Goal: Task Accomplishment & Management: Manage account settings

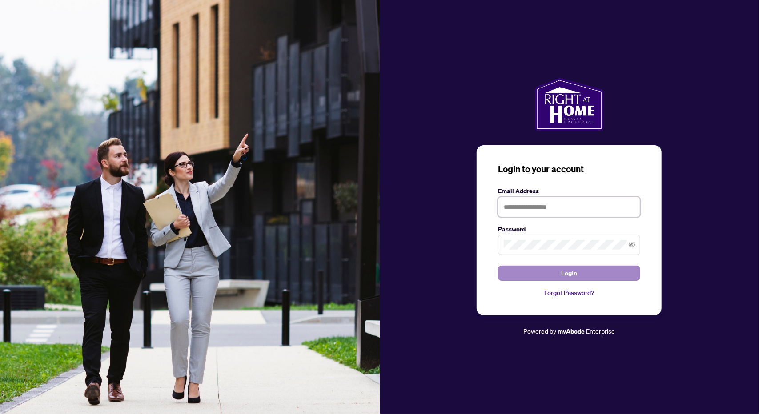
type input "**********"
click at [540, 273] on button "Login" at bounding box center [569, 273] width 142 height 15
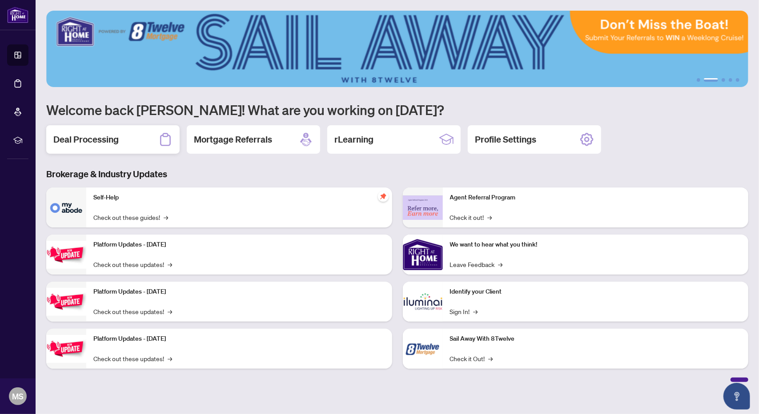
click at [72, 140] on h2 "Deal Processing" at bounding box center [85, 139] width 65 height 12
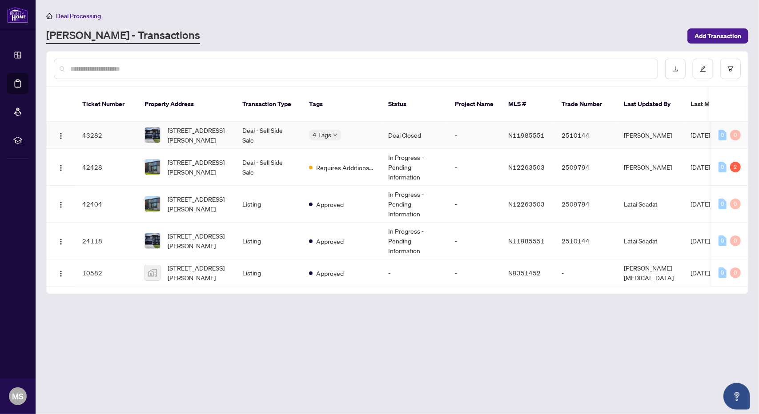
click at [262, 122] on td "Deal - Sell Side Sale" at bounding box center [268, 135] width 67 height 27
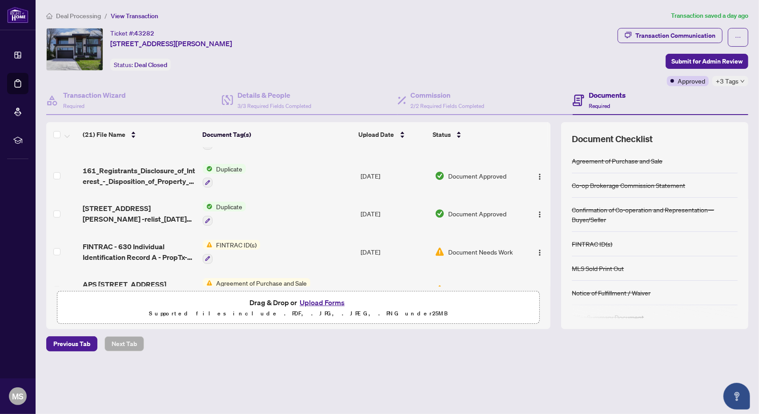
scroll to position [645, 0]
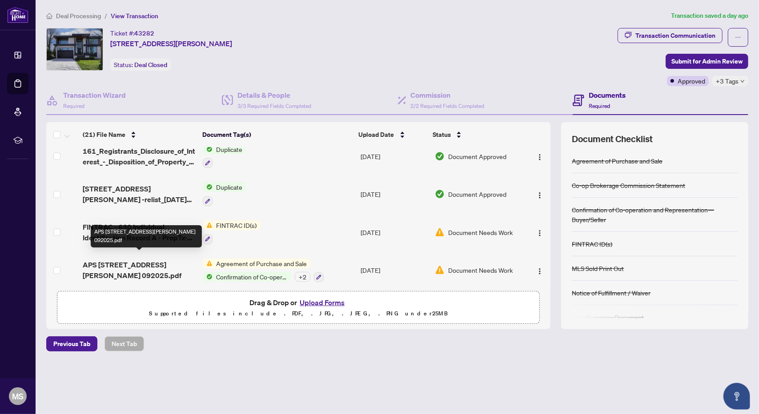
click at [157, 260] on span "APS 105 Douglas Rd July 092025.pdf" at bounding box center [139, 270] width 113 height 21
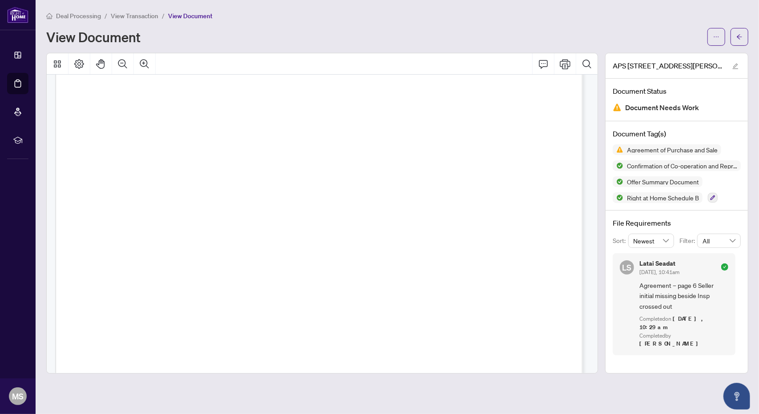
scroll to position [3022, 0]
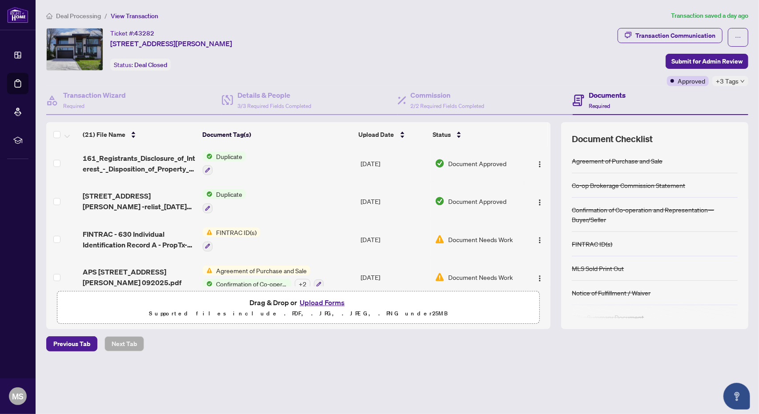
scroll to position [645, 0]
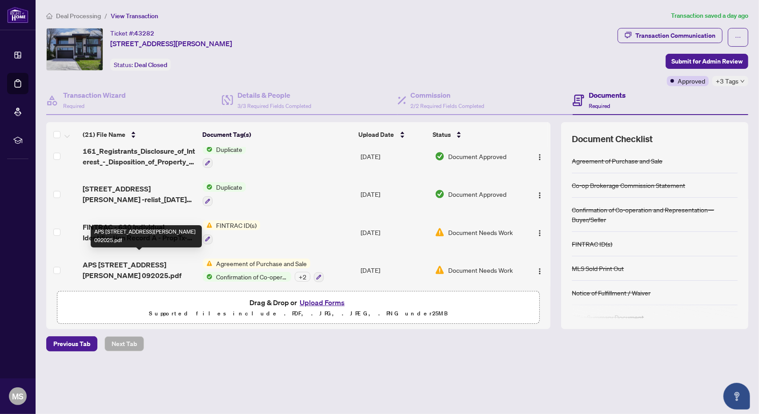
click at [150, 261] on span "APS 105 Douglas Rd July 092025.pdf" at bounding box center [139, 270] width 113 height 21
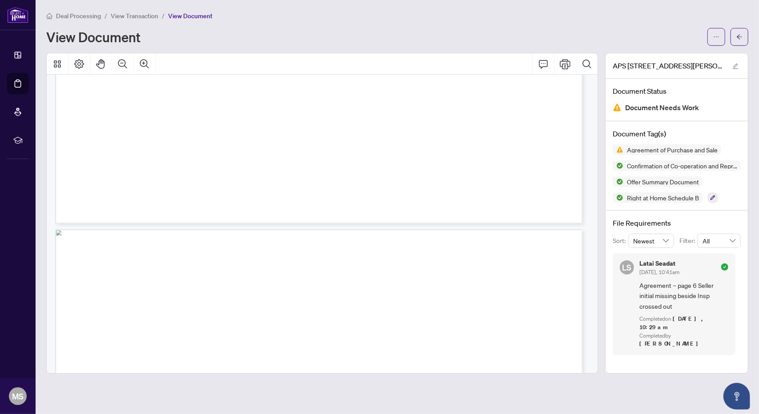
scroll to position [7974, 0]
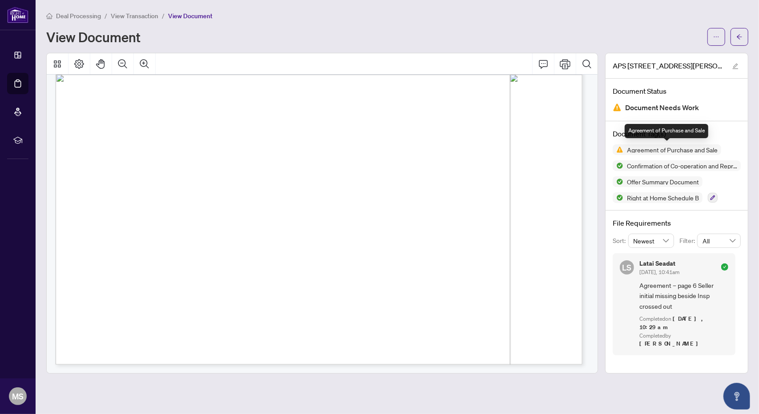
click at [653, 151] on span "Agreement of Purchase and Sale" at bounding box center [672, 150] width 98 height 6
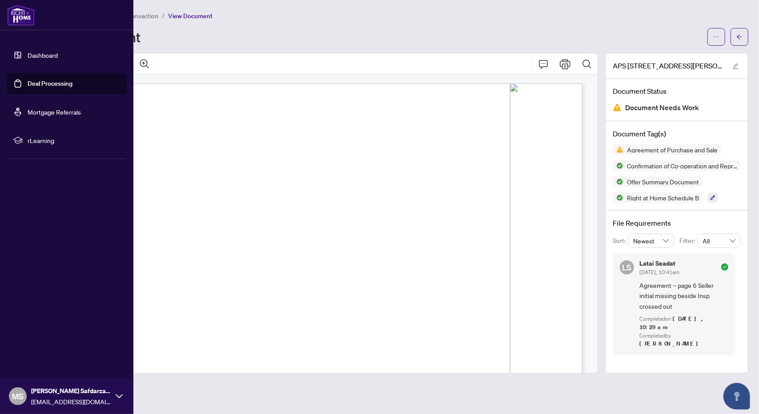
click at [40, 51] on link "Dashboard" at bounding box center [43, 55] width 30 height 8
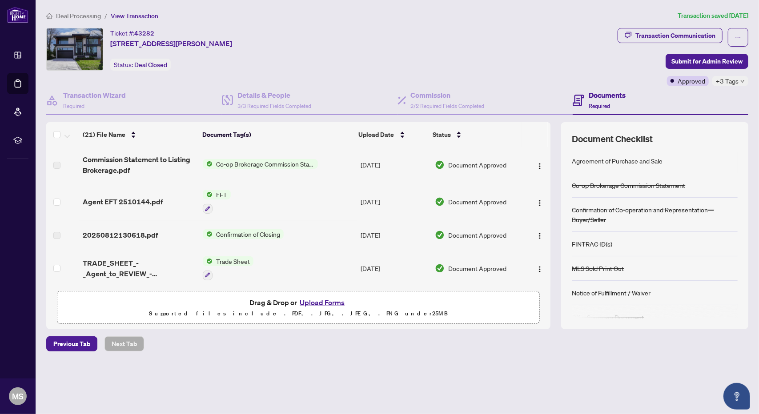
click at [598, 94] on h4 "Documents" at bounding box center [606, 95] width 37 height 11
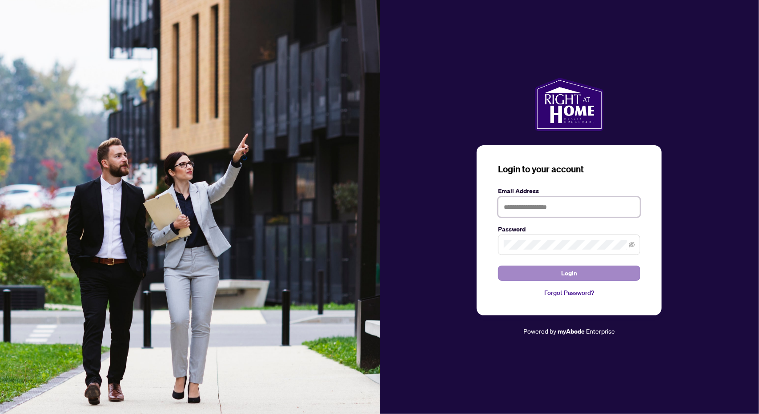
type input "**********"
click at [556, 278] on button "Login" at bounding box center [569, 273] width 142 height 15
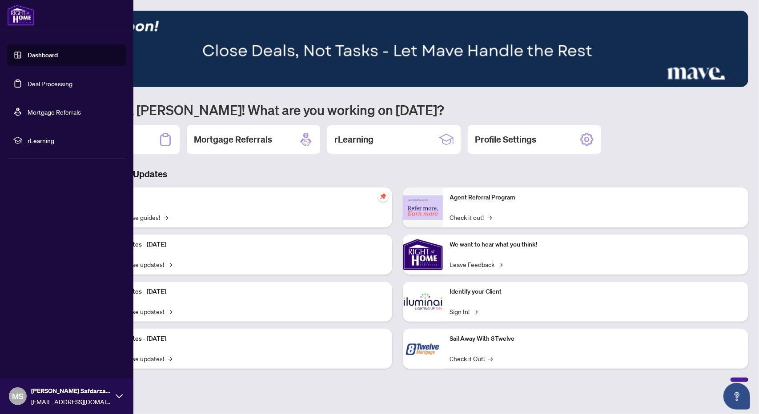
click at [34, 59] on link "Dashboard" at bounding box center [43, 55] width 30 height 8
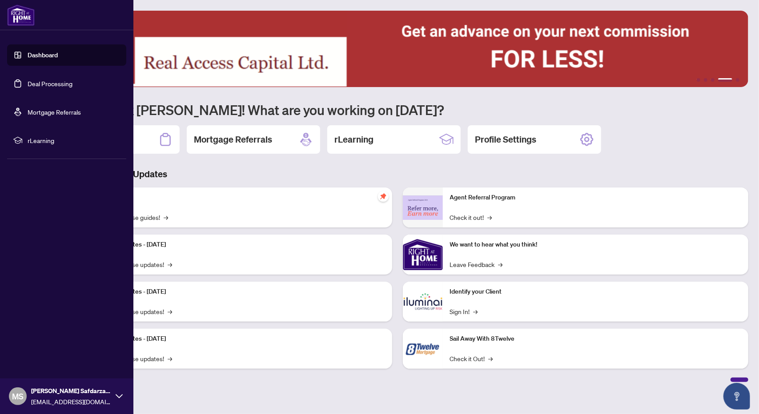
click at [119, 398] on icon at bounding box center [119, 396] width 7 height 4
click at [83, 285] on div "Dashboard Deal Processing Mortgage Referrals rLearning MS Masoud Safdarzadeh m_…" at bounding box center [66, 207] width 133 height 414
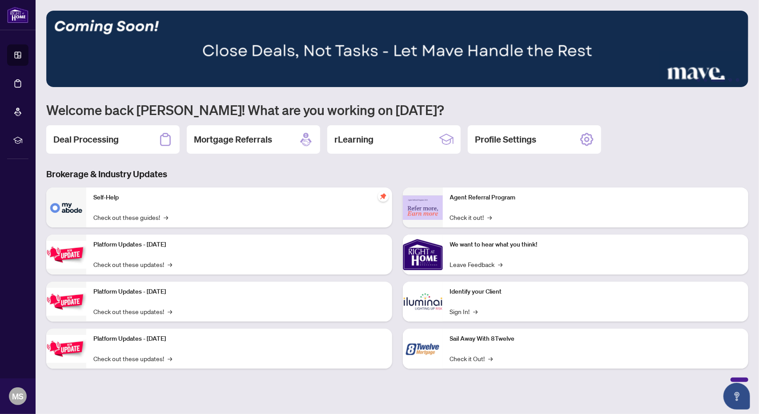
click at [151, 251] on div "Platform Updates - July 21, 2025 Check out these updates! →" at bounding box center [239, 255] width 306 height 40
click at [169, 266] on span "→" at bounding box center [171, 265] width 4 height 10
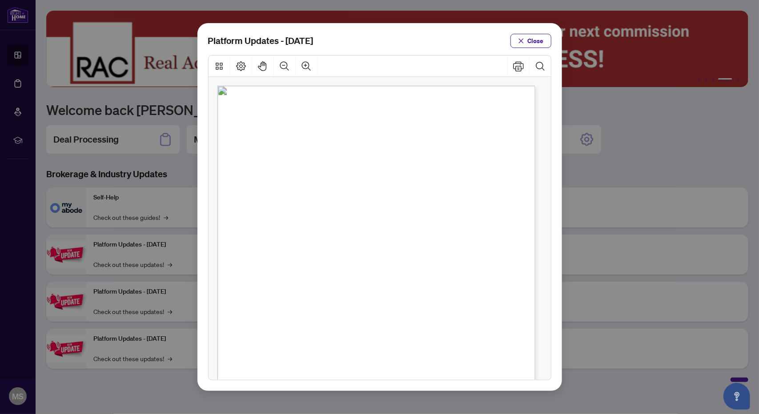
click at [160, 310] on div "Platform Updates - July 21, 2025 Close" at bounding box center [379, 207] width 759 height 414
click at [538, 40] on span "Close" at bounding box center [536, 41] width 16 height 14
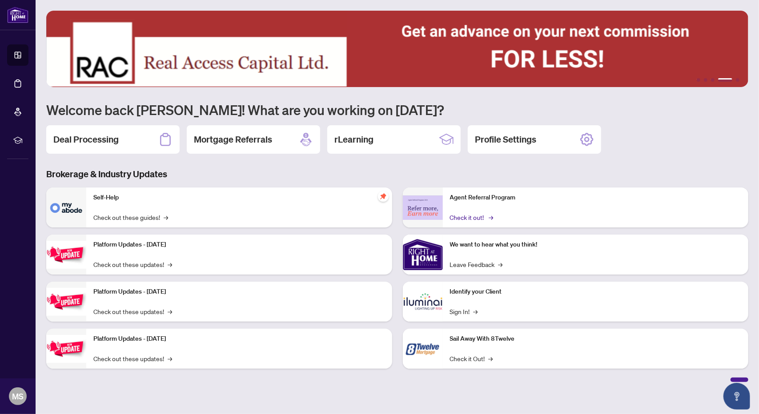
click at [489, 216] on span "→" at bounding box center [491, 217] width 4 height 10
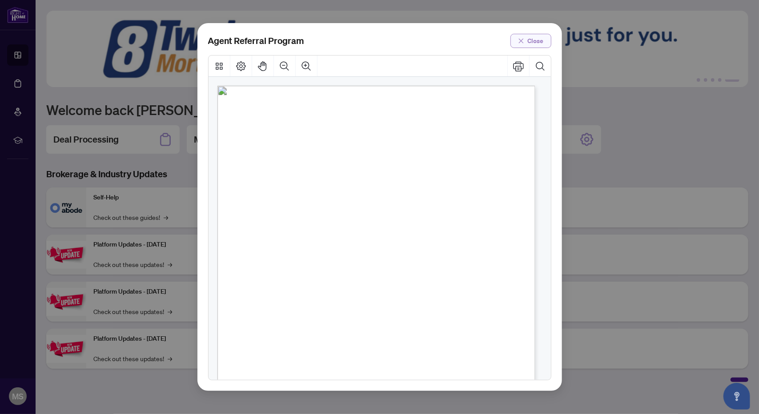
click at [534, 42] on span "Close" at bounding box center [536, 41] width 16 height 14
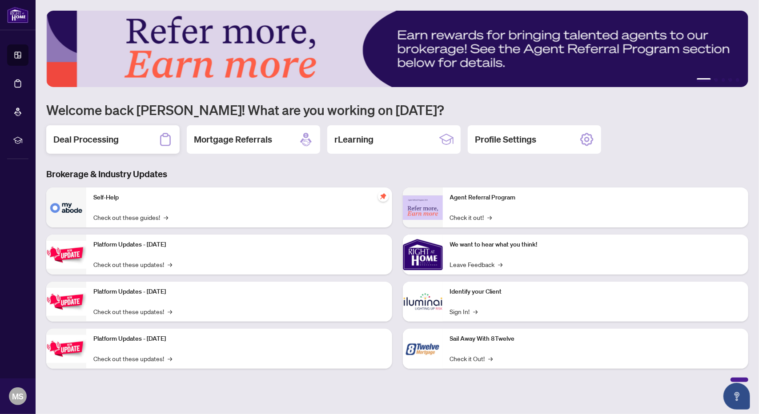
click at [124, 136] on div "Deal Processing" at bounding box center [112, 139] width 133 height 28
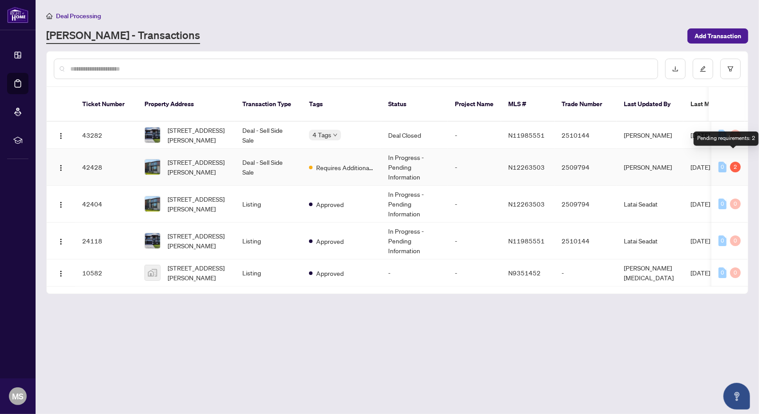
click at [733, 162] on div "2" at bounding box center [735, 167] width 11 height 11
click at [731, 162] on div "2" at bounding box center [735, 167] width 11 height 11
click at [735, 162] on div "2" at bounding box center [735, 167] width 11 height 11
click at [732, 162] on div "2" at bounding box center [735, 167] width 11 height 11
click at [280, 149] on td "Deal - Sell Side Sale" at bounding box center [268, 167] width 67 height 37
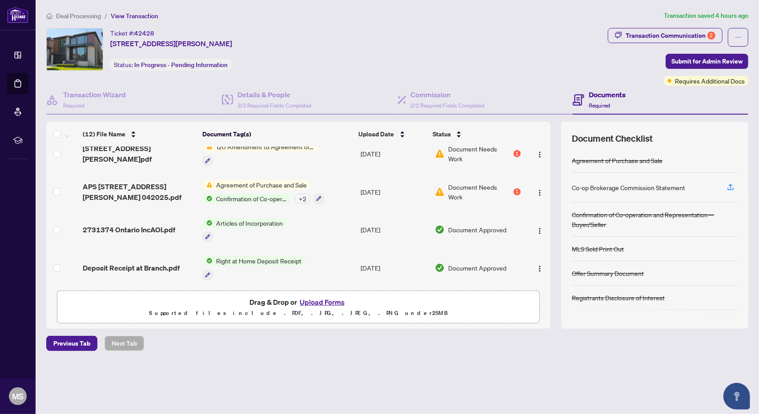
scroll to position [272, 0]
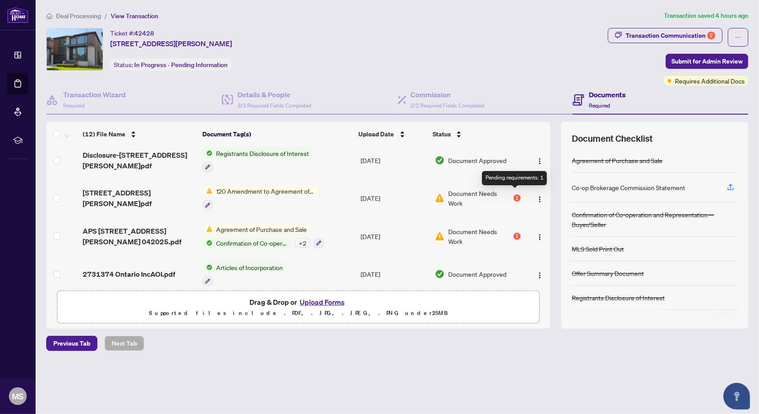
click at [514, 195] on div "1" at bounding box center [516, 198] width 7 height 7
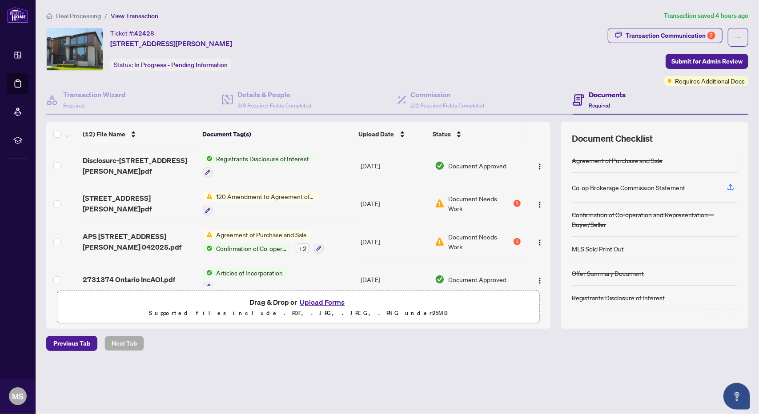
scroll to position [311, 0]
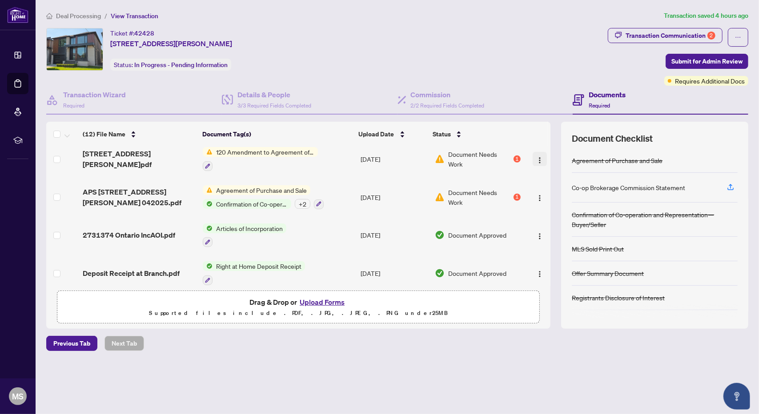
click at [536, 157] on img "button" at bounding box center [539, 160] width 7 height 7
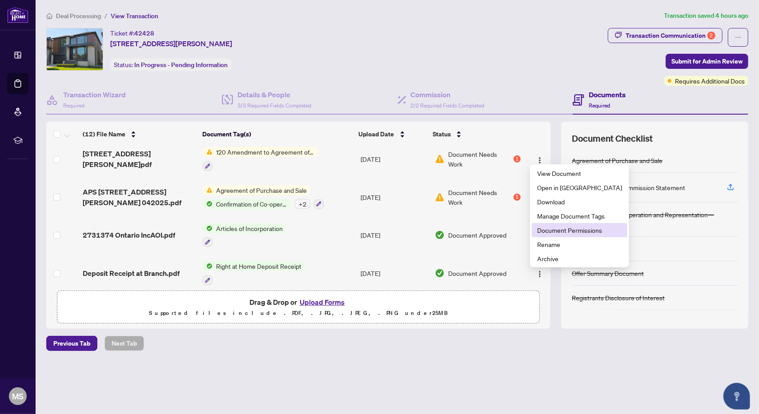
click at [570, 230] on span "Document Permissions" at bounding box center [579, 230] width 85 height 10
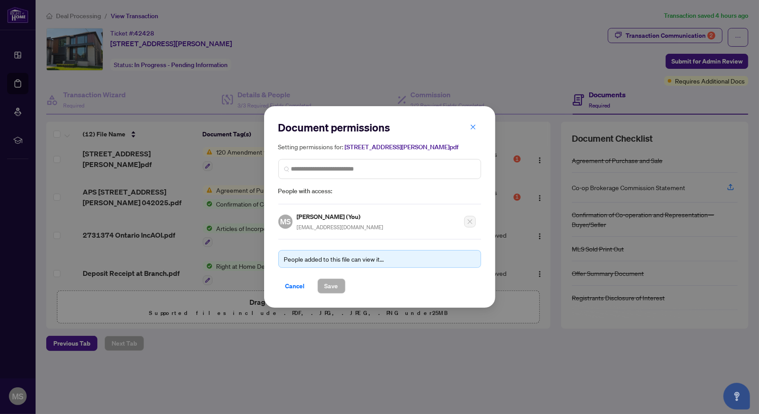
click at [359, 259] on div "People added to this file can view it..." at bounding box center [379, 259] width 191 height 10
click at [472, 127] on icon "close" at bounding box center [473, 127] width 6 height 6
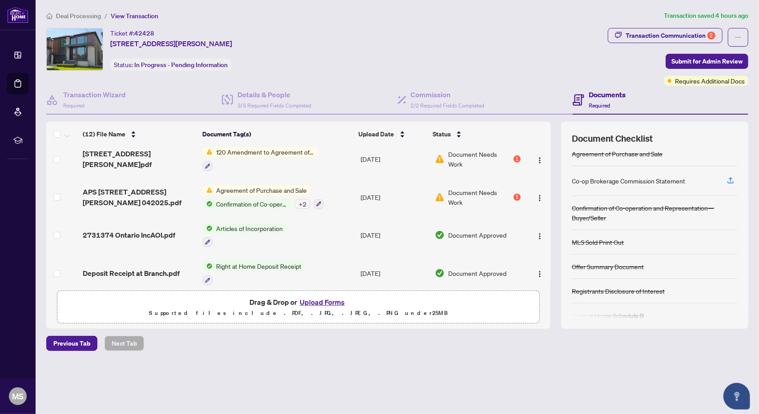
scroll to position [0, 0]
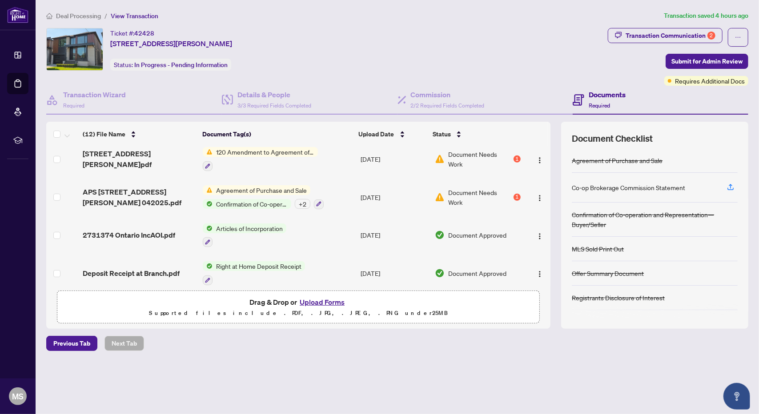
click at [610, 94] on h4 "Documents" at bounding box center [606, 94] width 37 height 11
click at [694, 35] on div "Transaction Communication 2" at bounding box center [670, 35] width 90 height 14
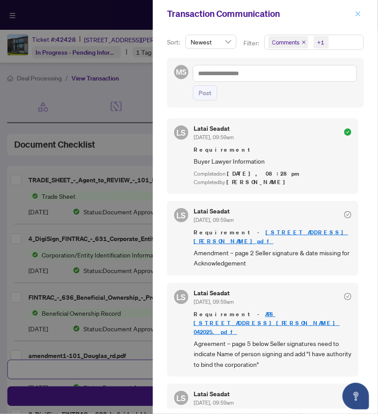
click at [360, 12] on icon "close" at bounding box center [358, 13] width 5 height 5
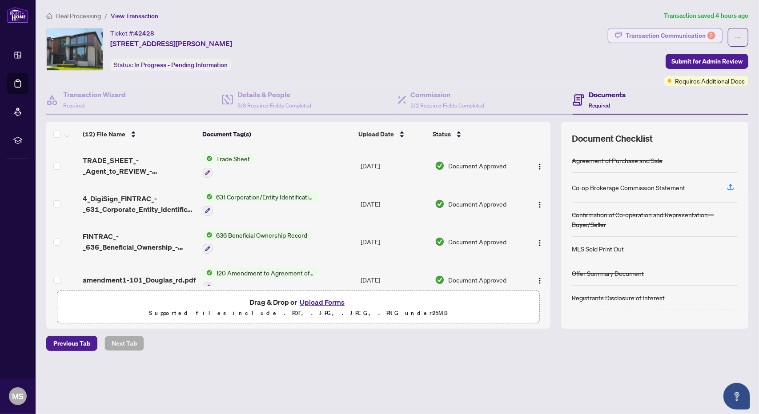
click at [694, 35] on div "Transaction Communication 2" at bounding box center [670, 35] width 90 height 14
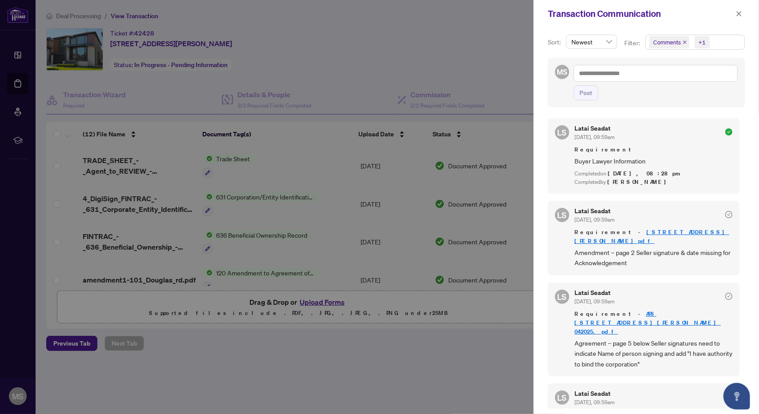
click at [659, 233] on link "[STREET_ADDRESS][PERSON_NAME]pdf" at bounding box center [651, 236] width 155 height 16
